Goal: Information Seeking & Learning: Learn about a topic

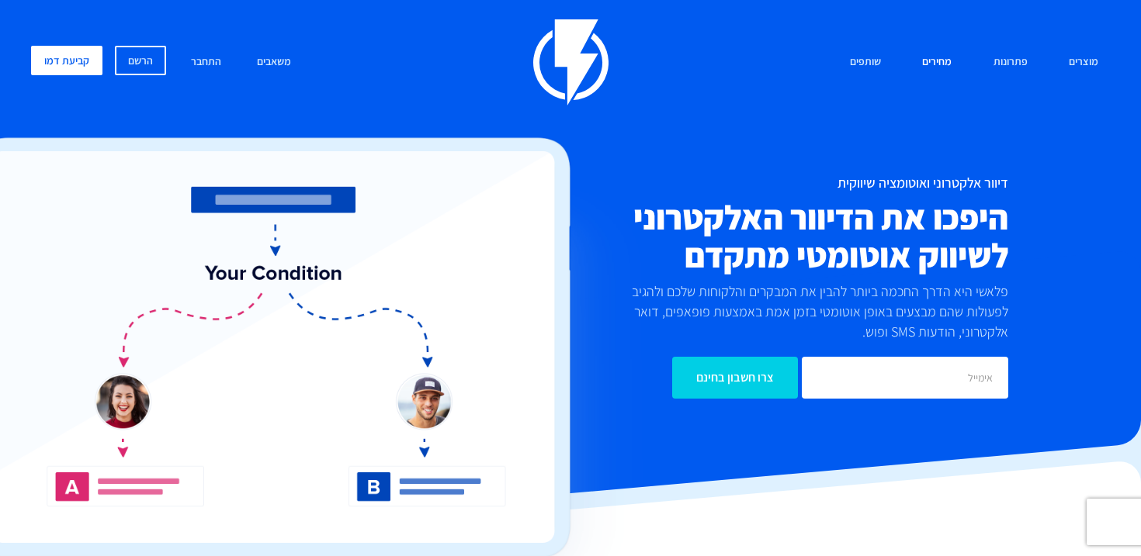
click at [922, 63] on link "מחירים" at bounding box center [936, 62] width 53 height 33
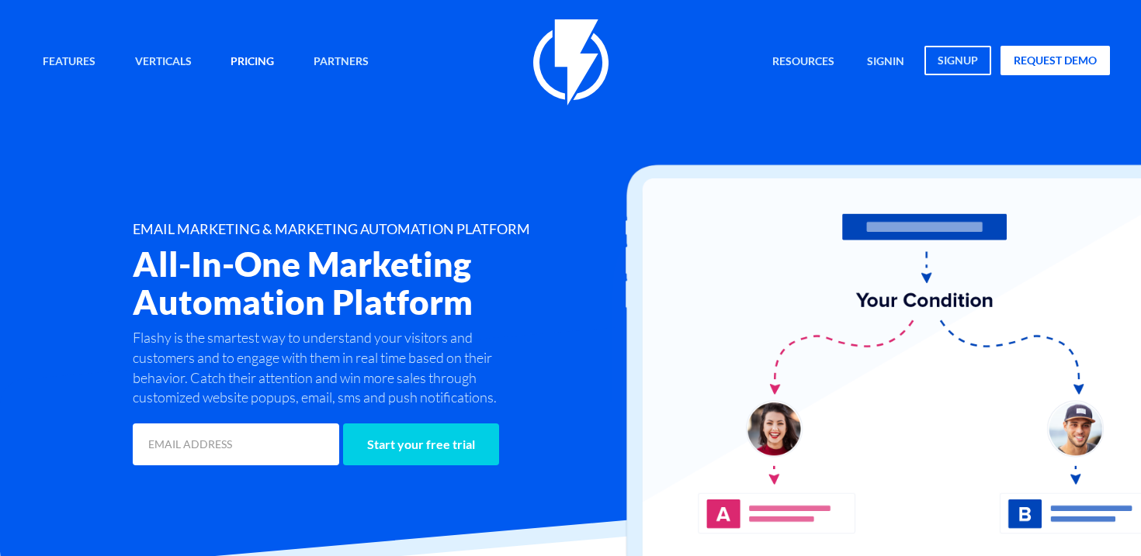
click at [241, 51] on link "Pricing" at bounding box center [252, 62] width 67 height 33
